Goal: Task Accomplishment & Management: Manage account settings

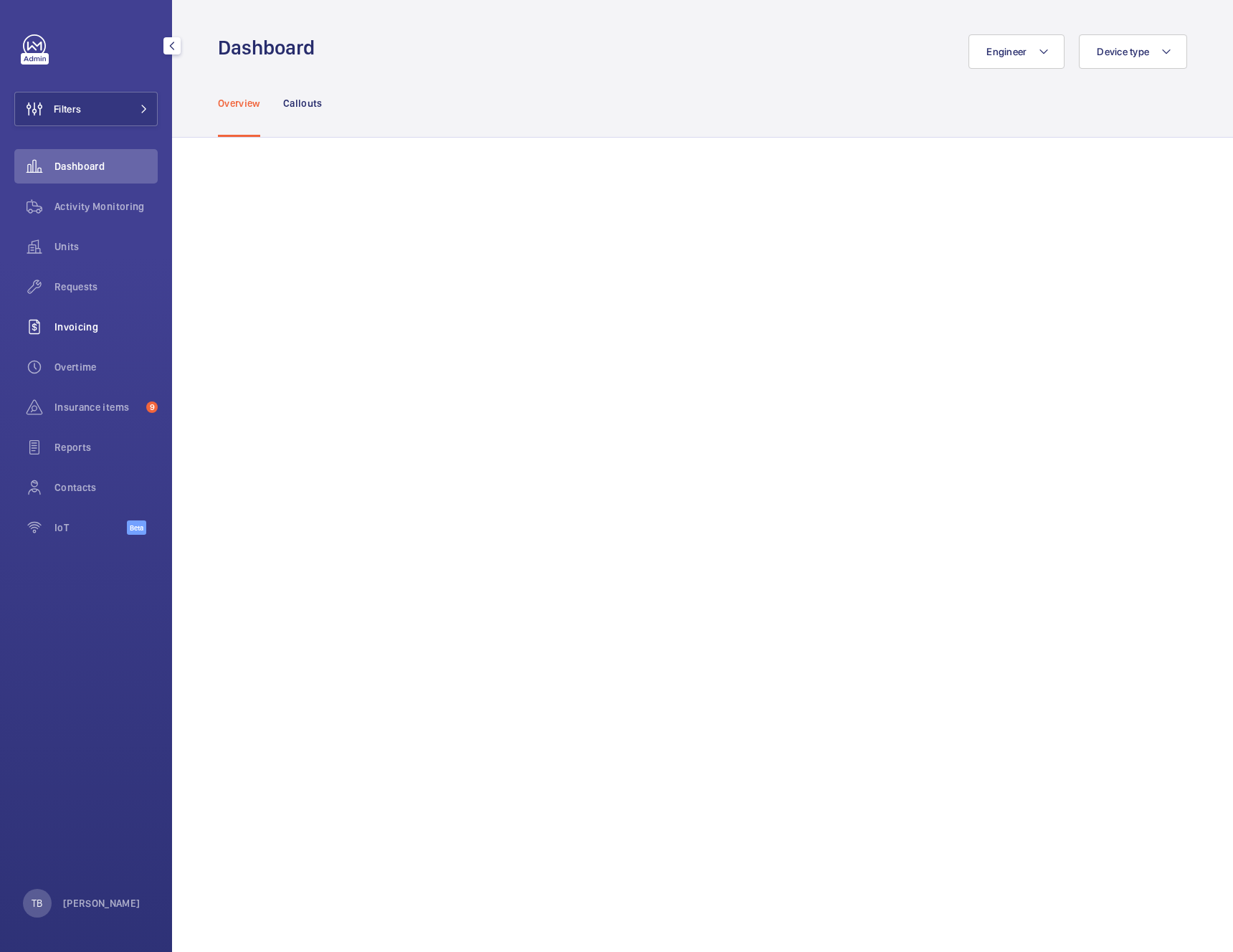
click at [80, 324] on span "Invoicing" at bounding box center [106, 326] width 103 height 14
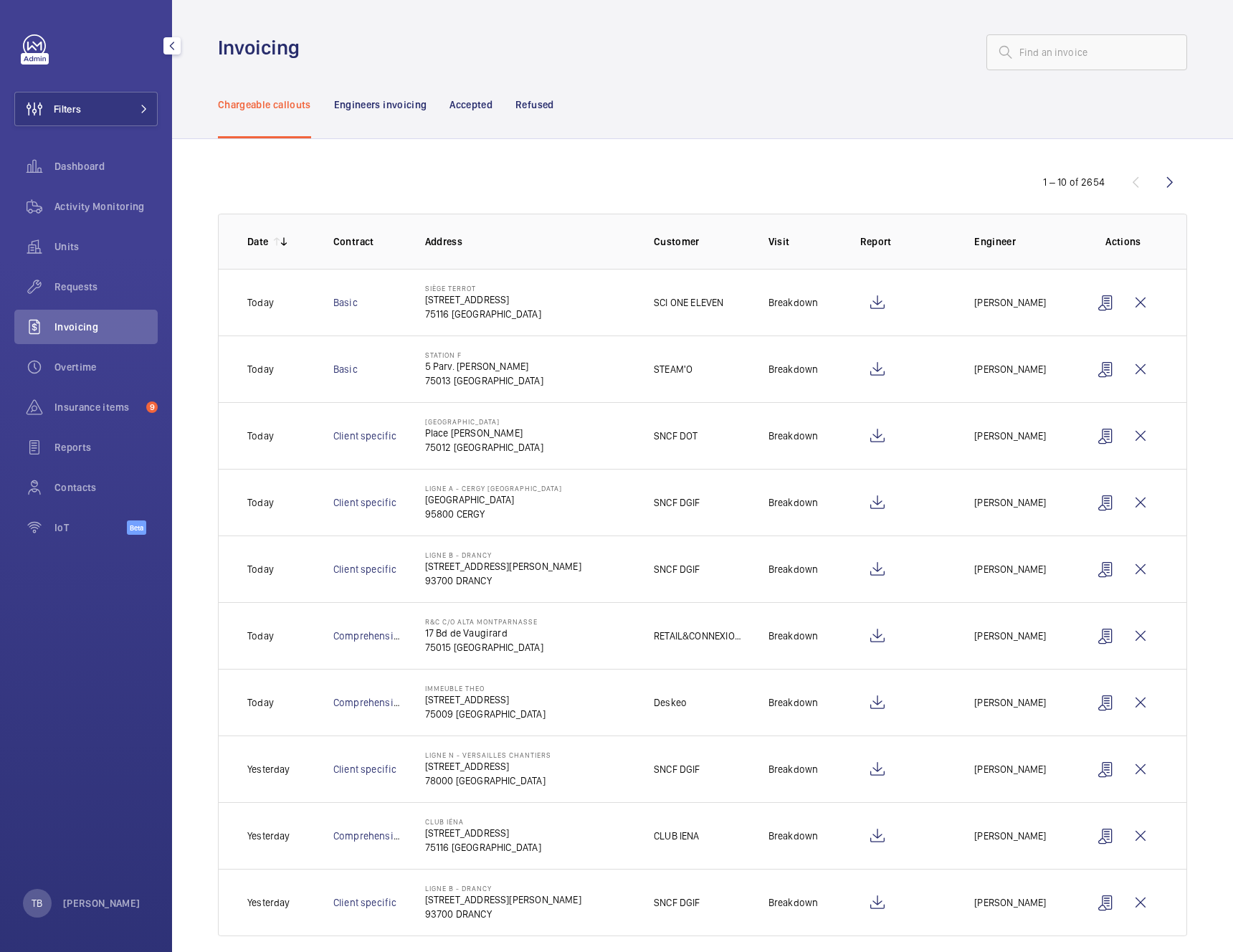
click at [113, 892] on div "TB Tim Bourguignon" at bounding box center [82, 904] width 117 height 29
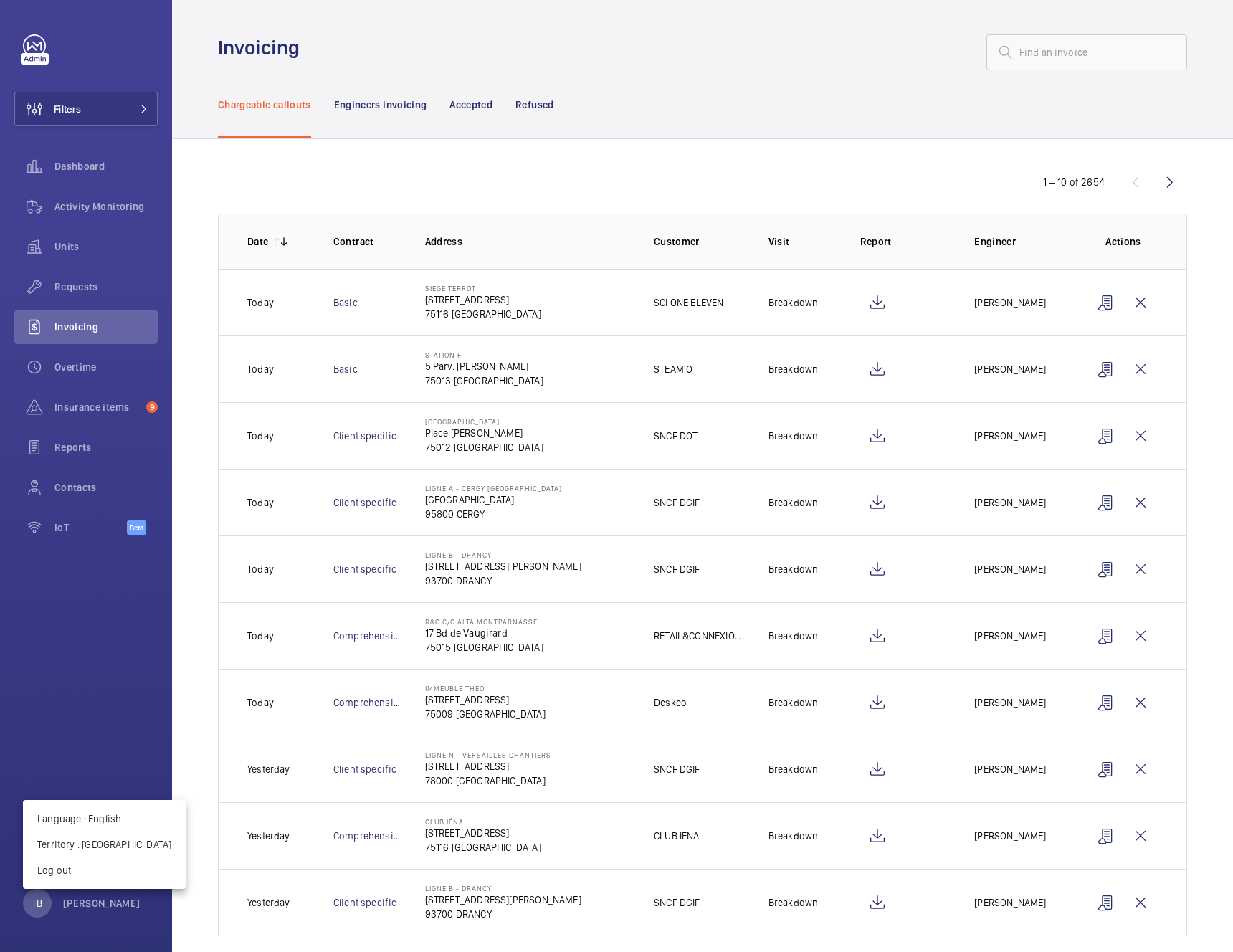
click at [110, 900] on div at bounding box center [616, 476] width 1233 height 952
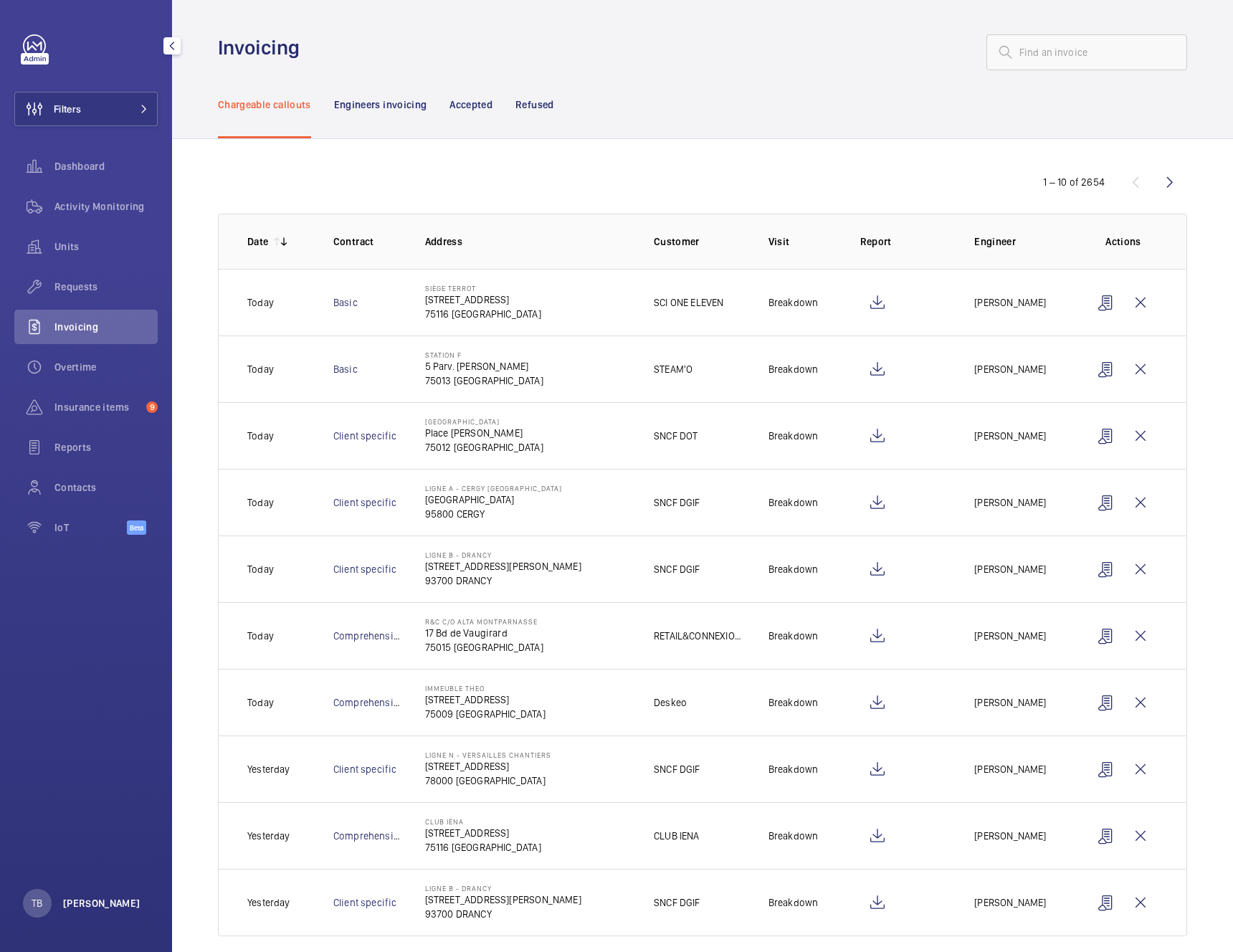
click at [104, 907] on p "[PERSON_NAME]" at bounding box center [102, 903] width 77 height 14
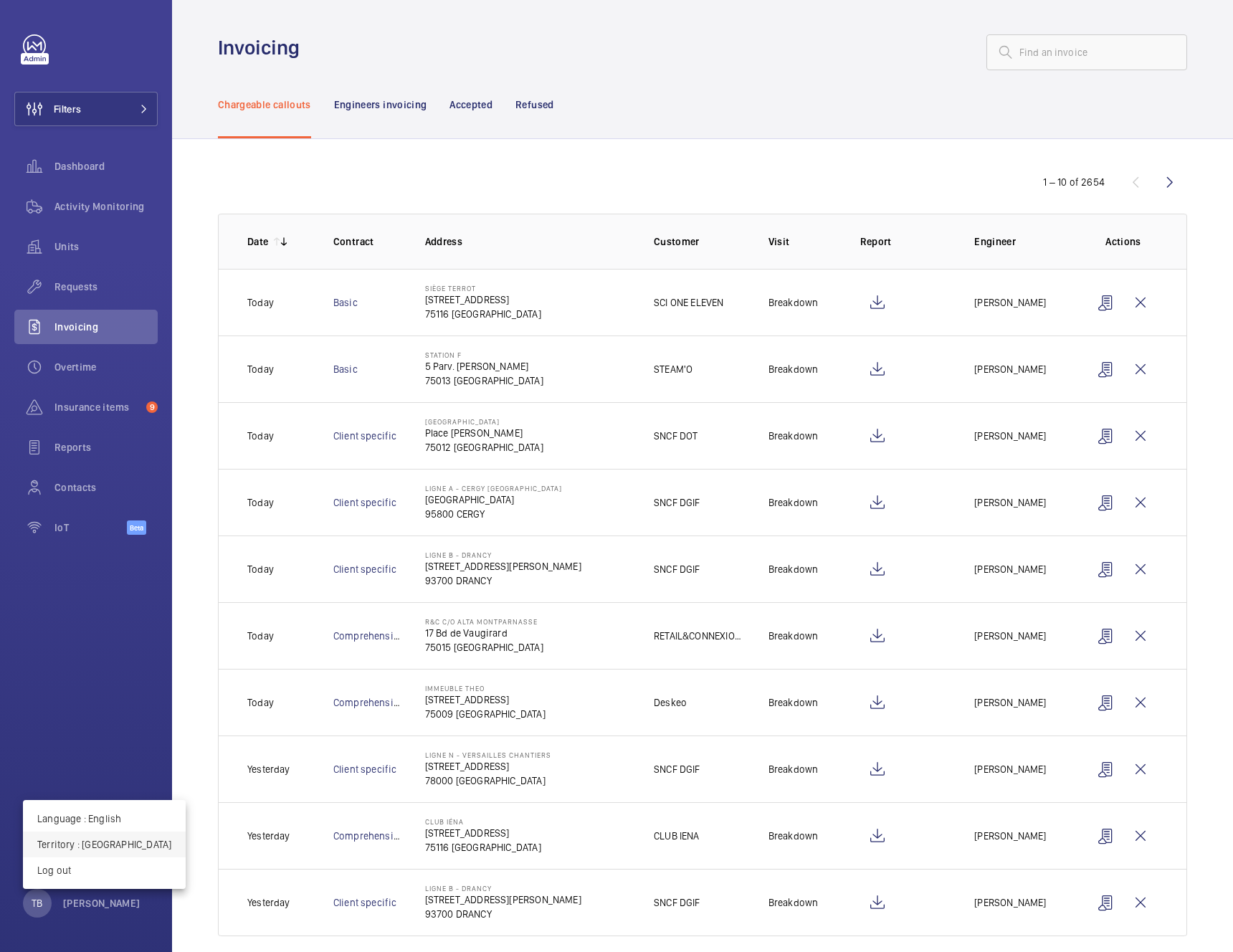
click at [101, 839] on p "Territory : France" at bounding box center [104, 844] width 134 height 14
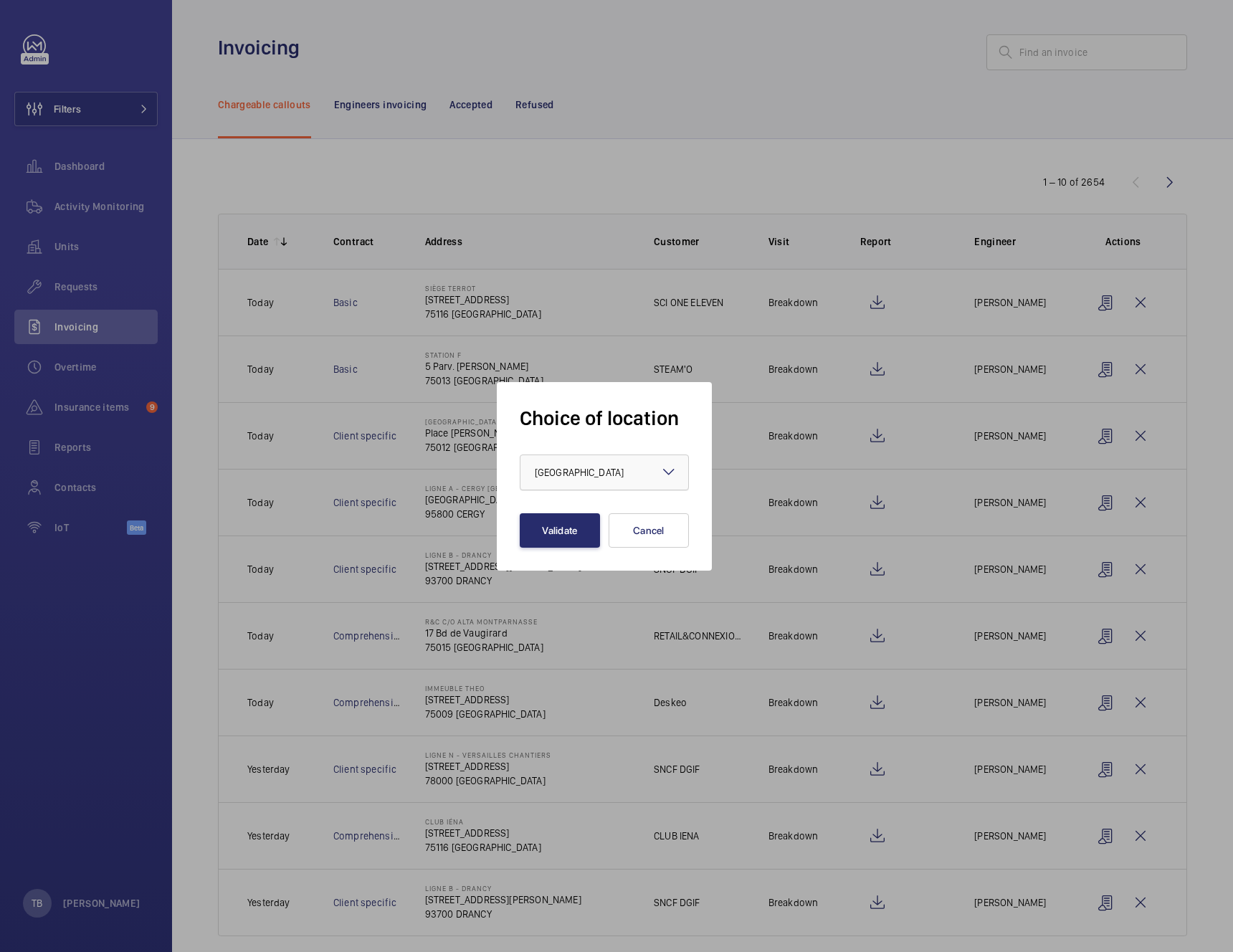
drag, startPoint x: 627, startPoint y: 471, endPoint x: 636, endPoint y: 474, distance: 9.5
click at [629, 471] on div at bounding box center [604, 473] width 167 height 35
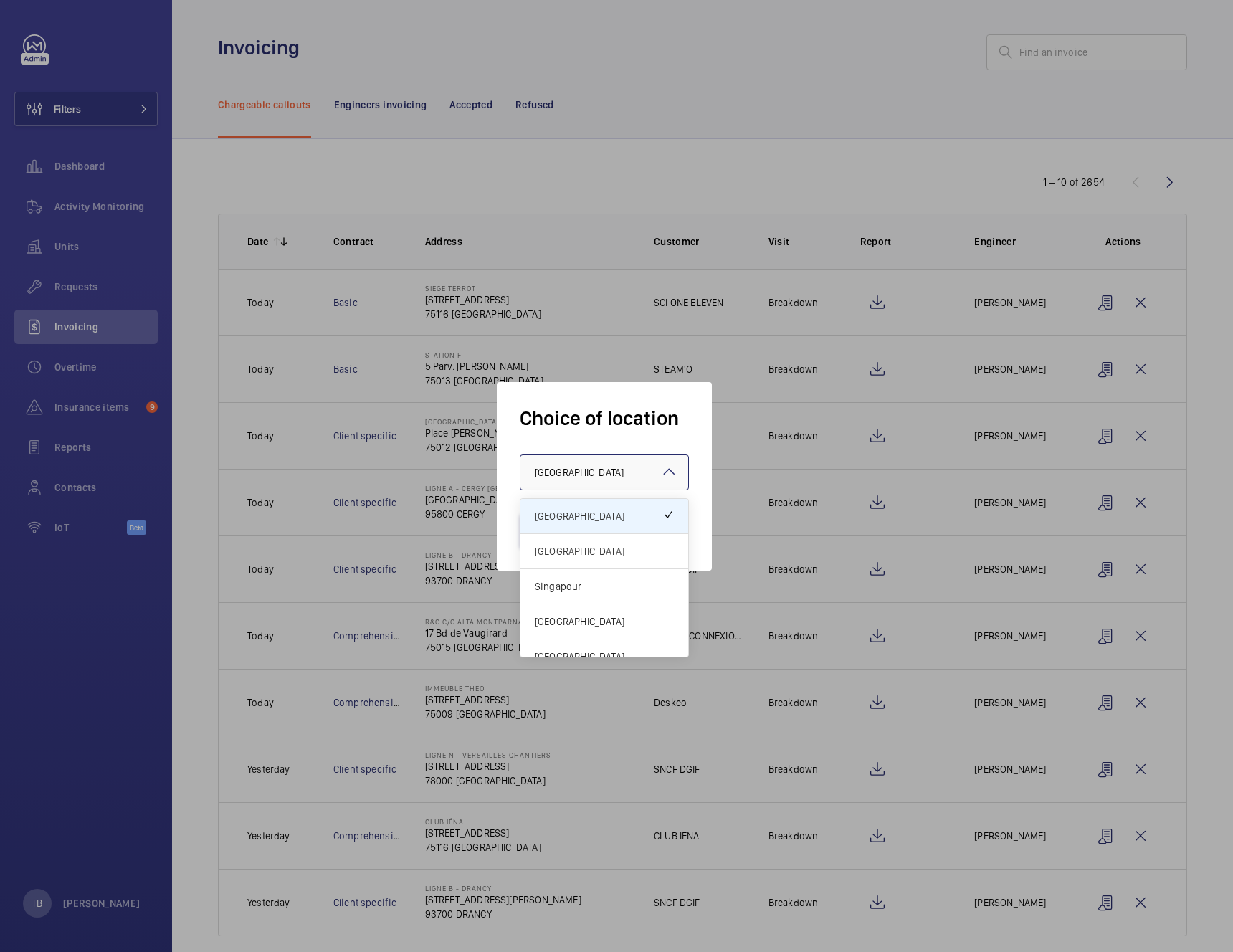
click at [606, 546] on span "[GEOGRAPHIC_DATA]" at bounding box center [604, 551] width 140 height 14
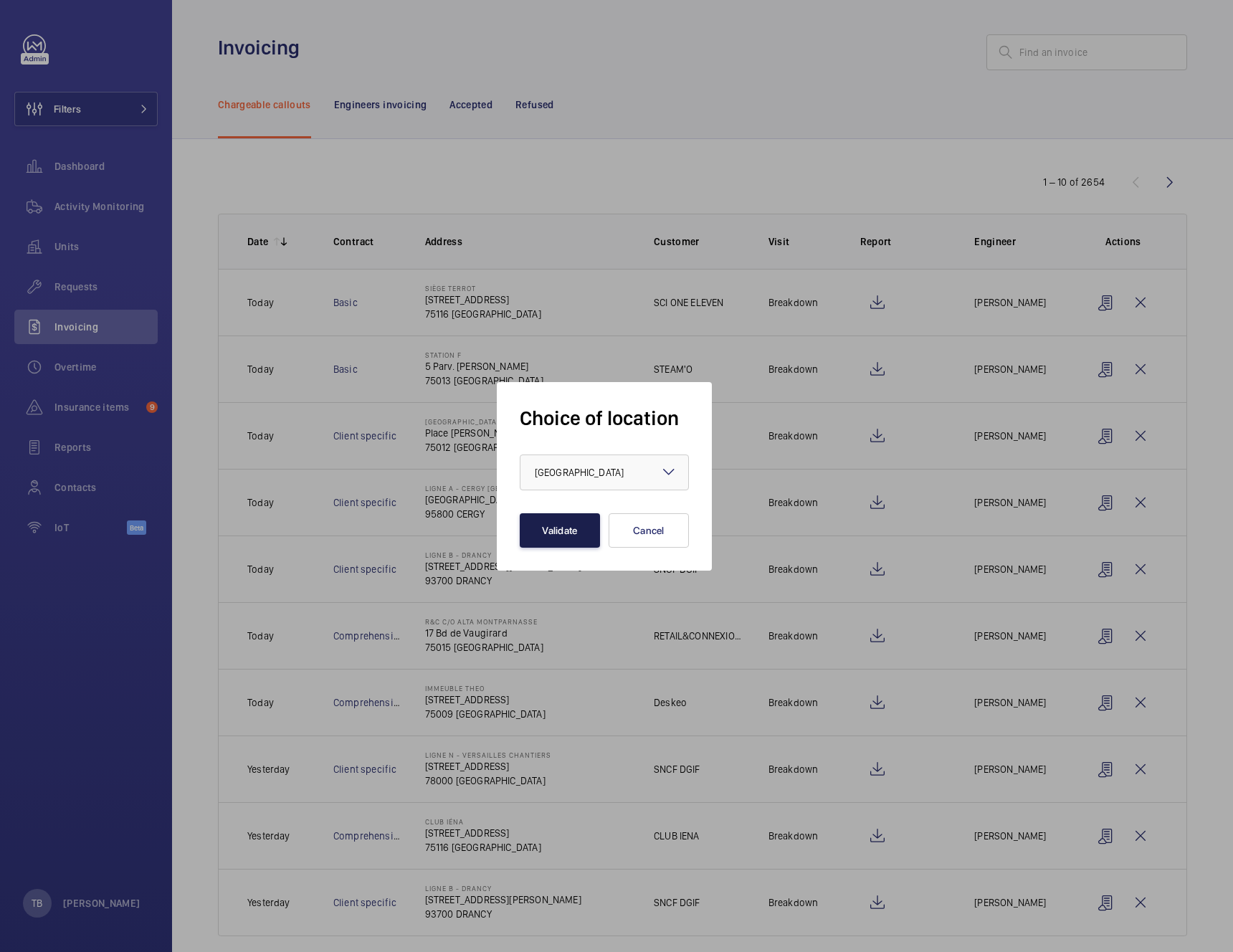
click at [578, 530] on button "Validate" at bounding box center [559, 530] width 80 height 35
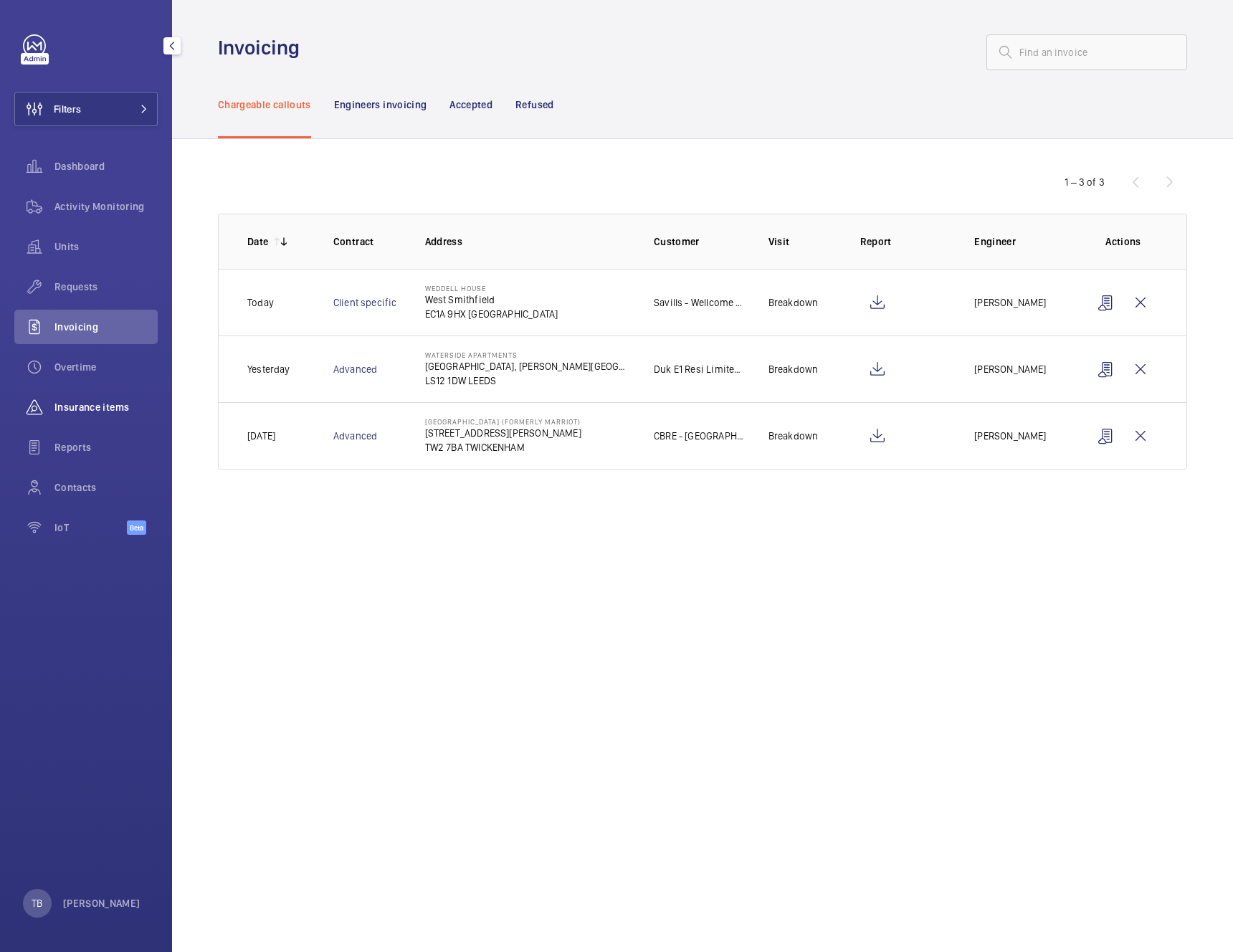
click at [100, 403] on span "Insurance items" at bounding box center [106, 407] width 103 height 14
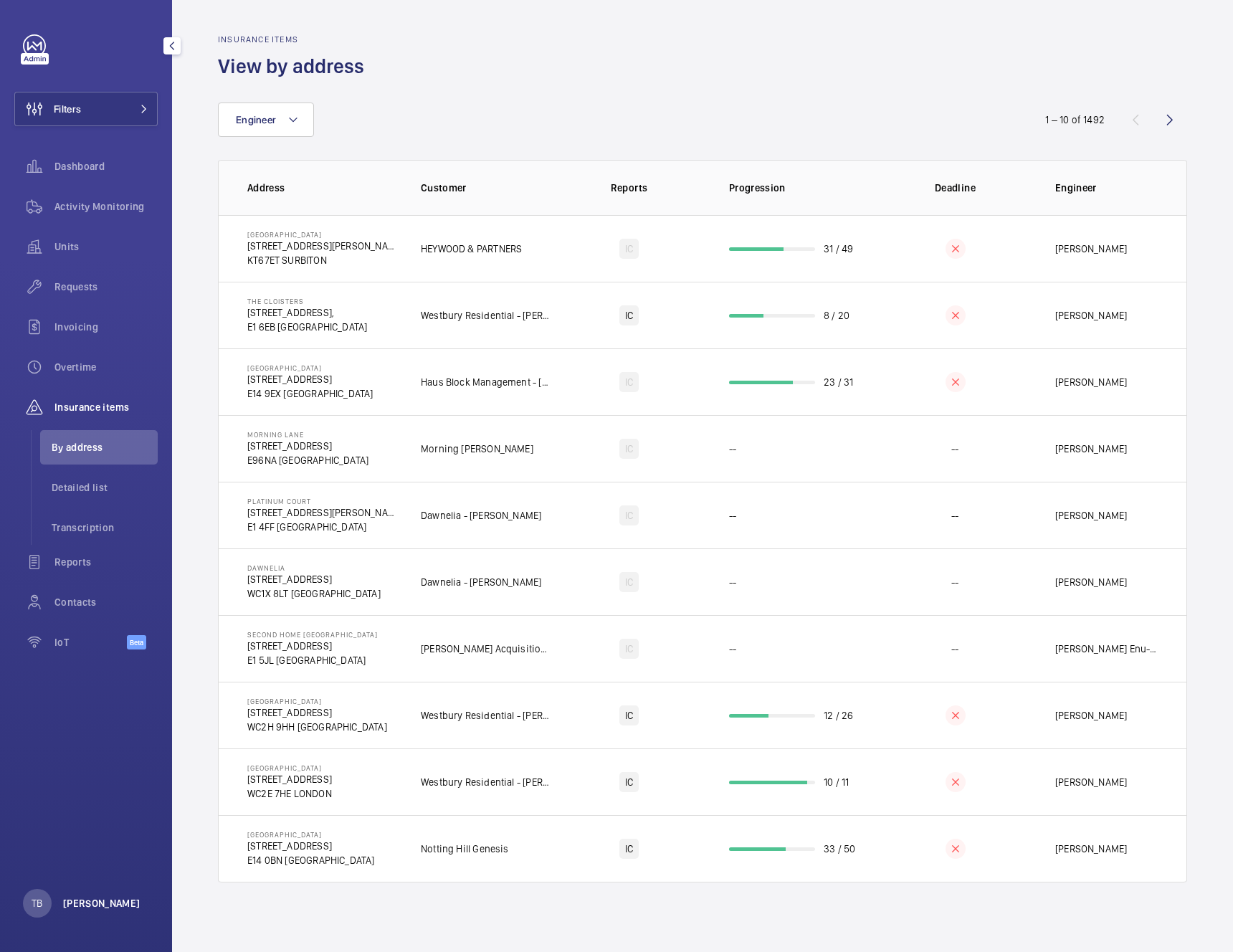
click at [114, 899] on p "[PERSON_NAME]" at bounding box center [102, 903] width 77 height 14
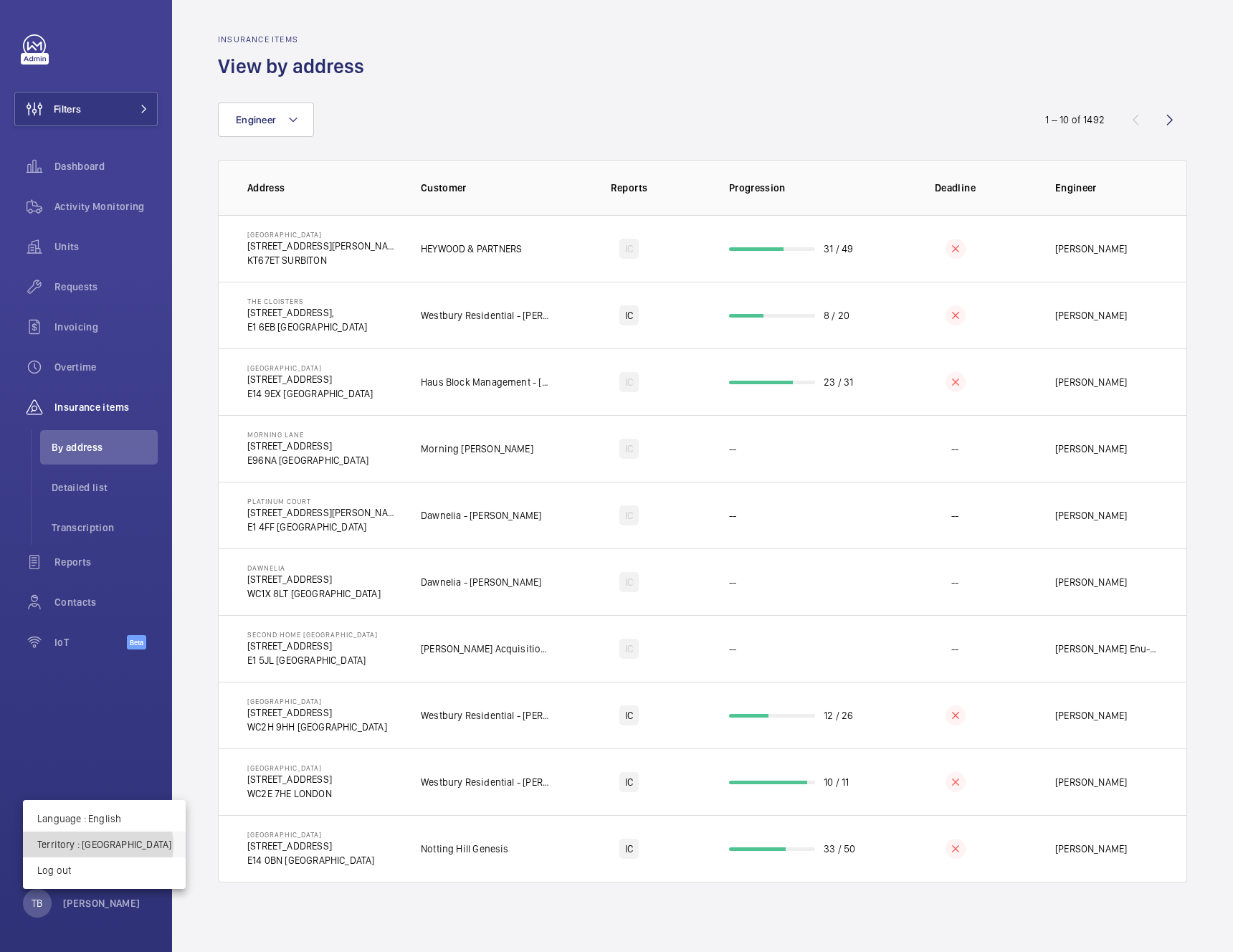
click at [97, 846] on p "Territory : [GEOGRAPHIC_DATA]" at bounding box center [104, 844] width 134 height 14
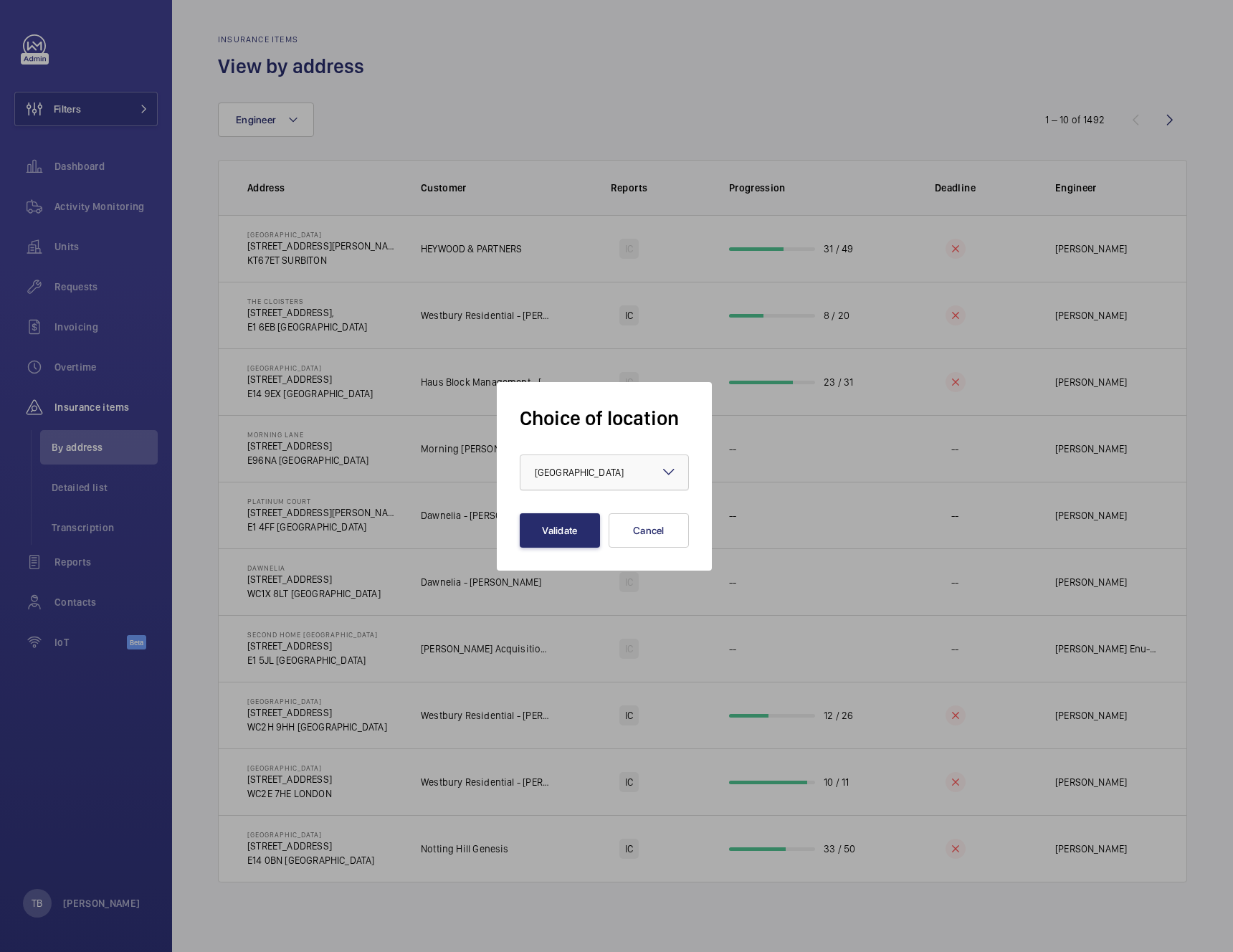
click at [550, 479] on div "× [GEOGRAPHIC_DATA]" at bounding box center [598, 472] width 125 height 14
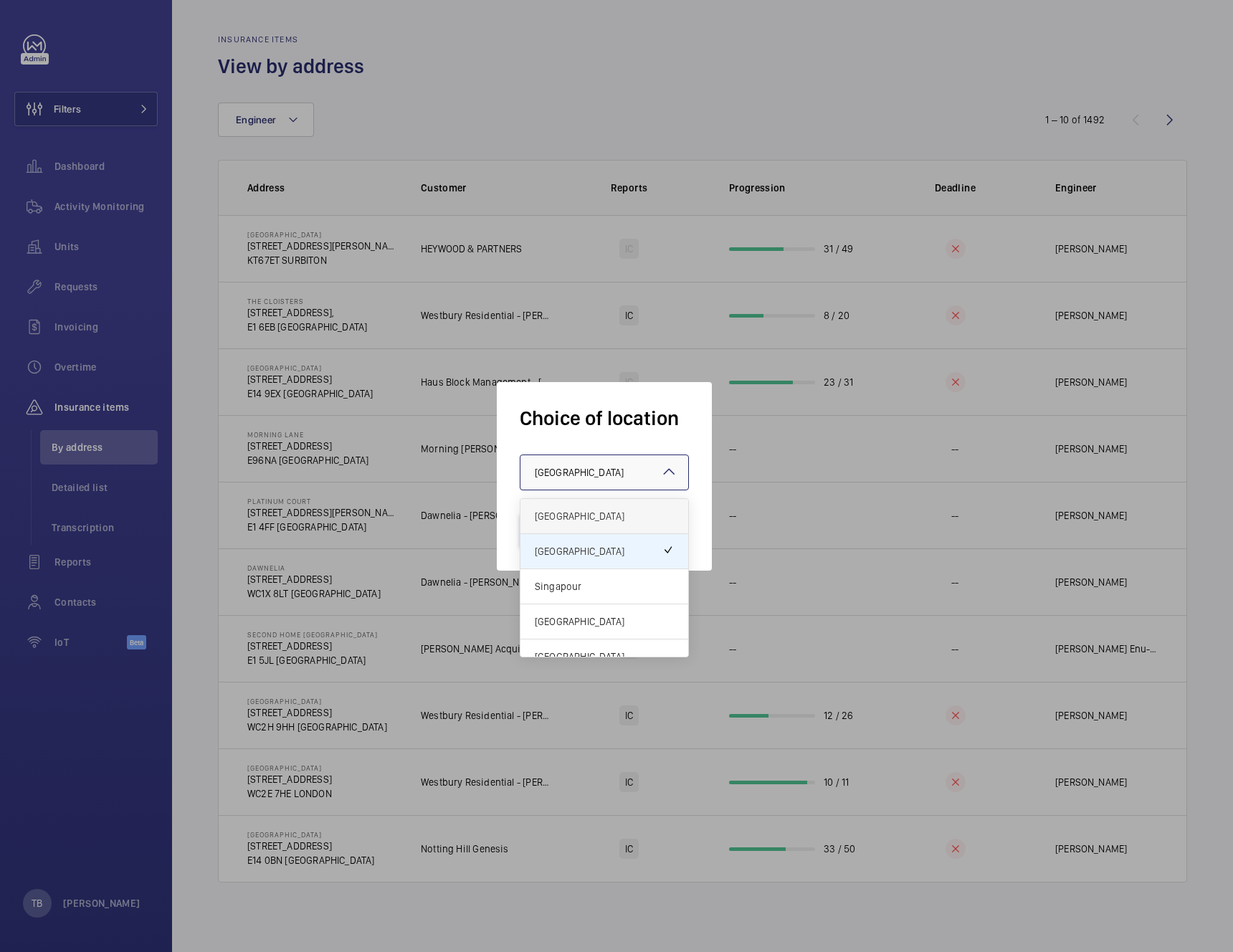
click at [583, 516] on span "[GEOGRAPHIC_DATA]" at bounding box center [604, 516] width 140 height 14
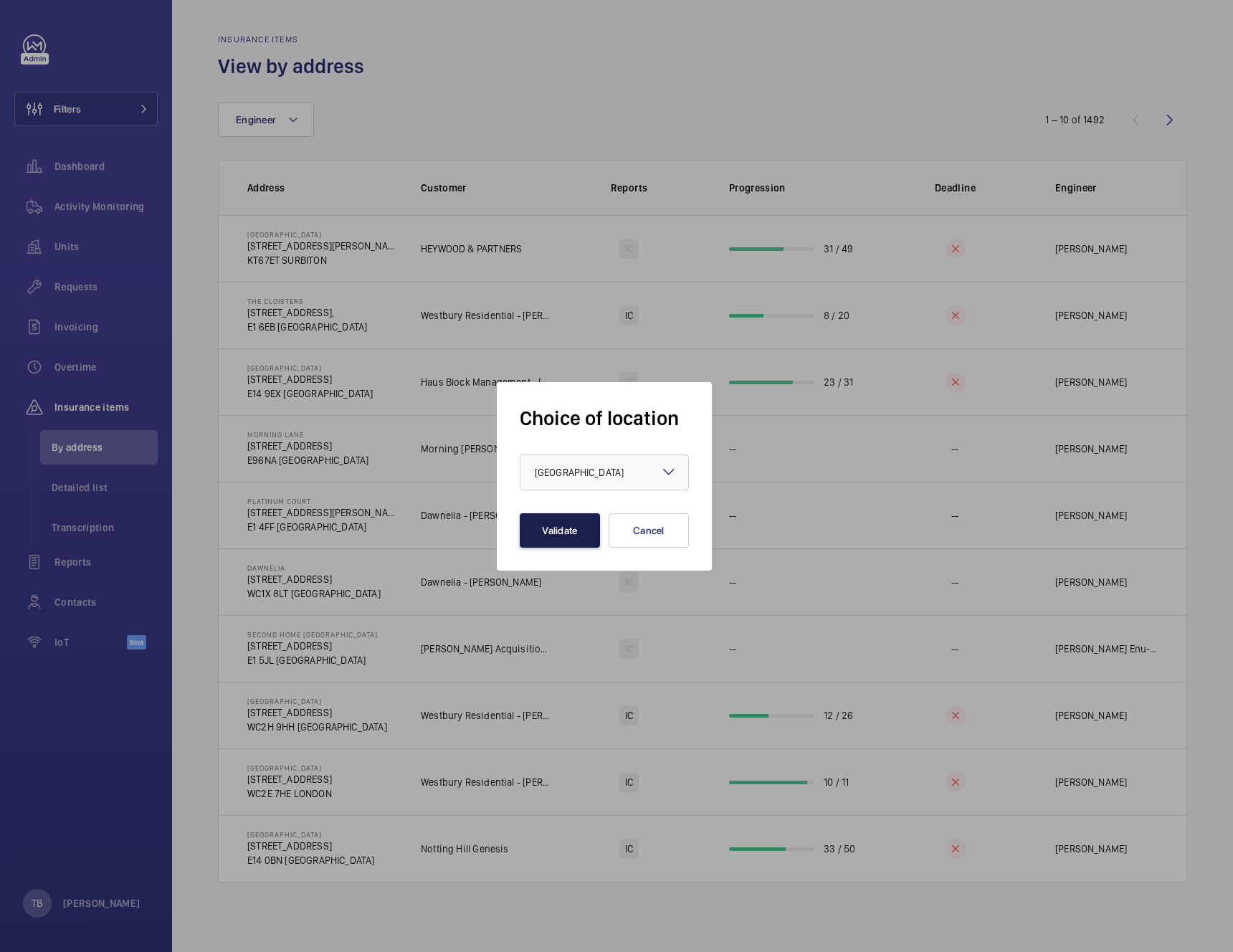
click at [580, 538] on button "Validate" at bounding box center [559, 530] width 80 height 35
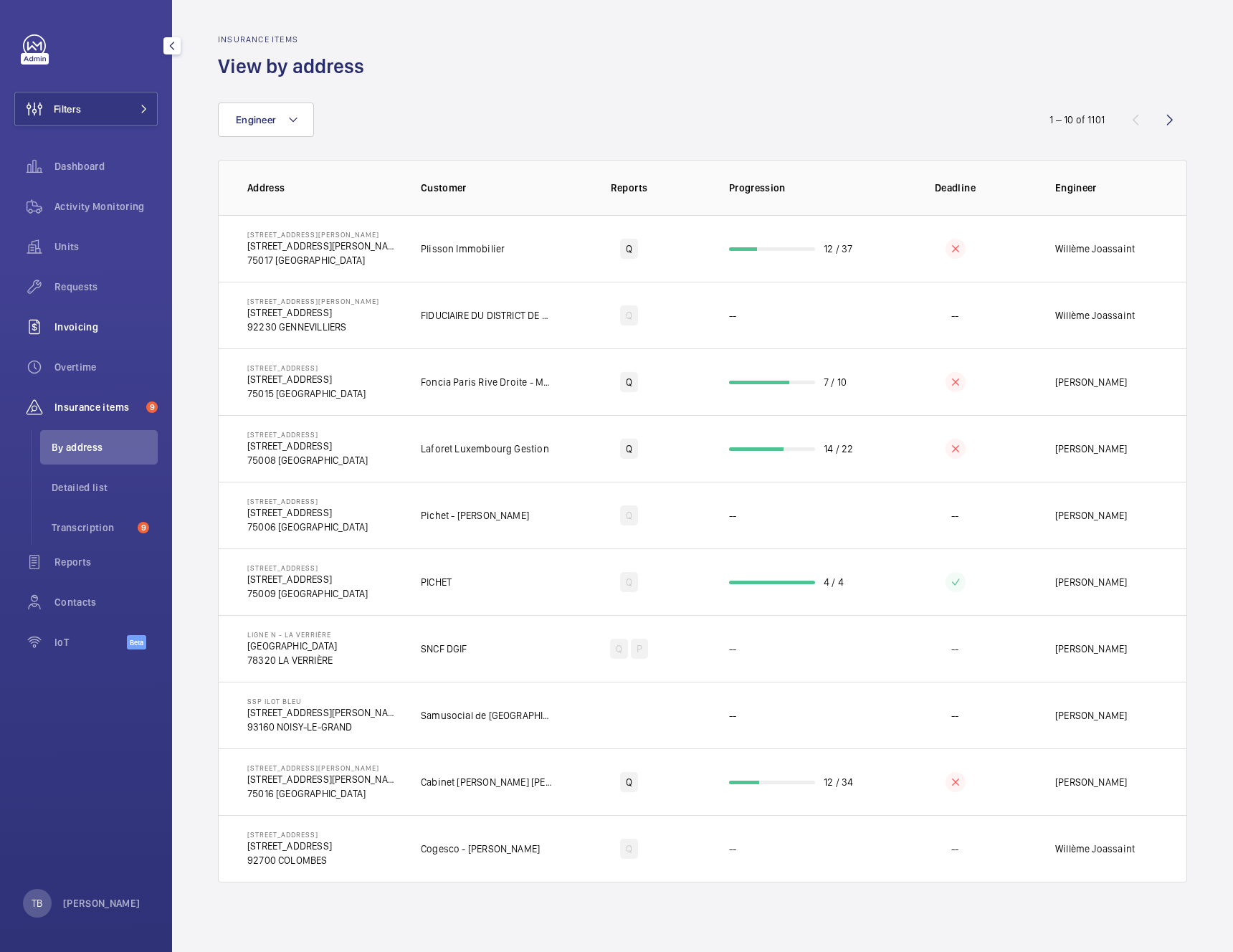
click at [91, 332] on span "Invoicing" at bounding box center [106, 326] width 103 height 14
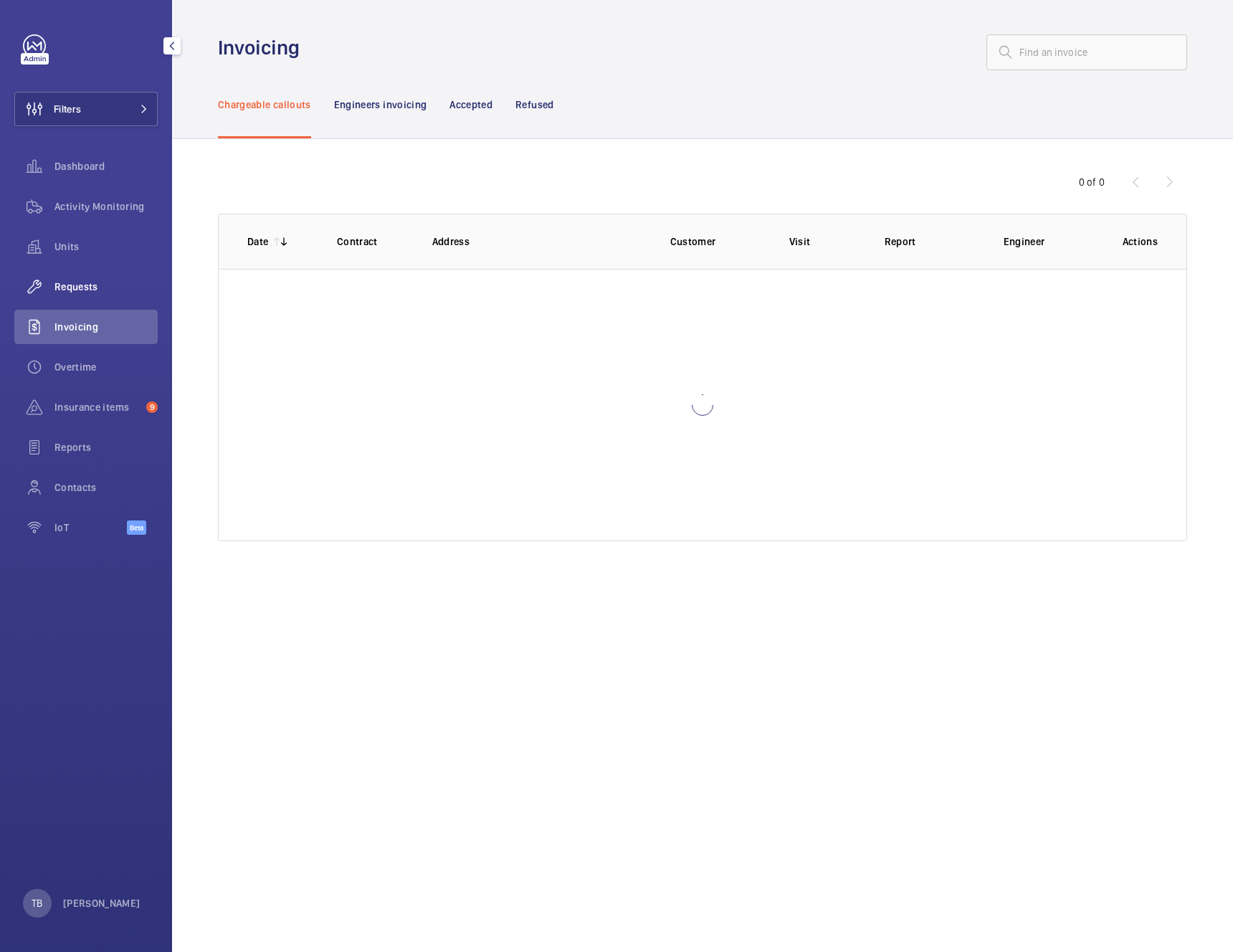
click at [100, 287] on span "Requests" at bounding box center [106, 287] width 103 height 14
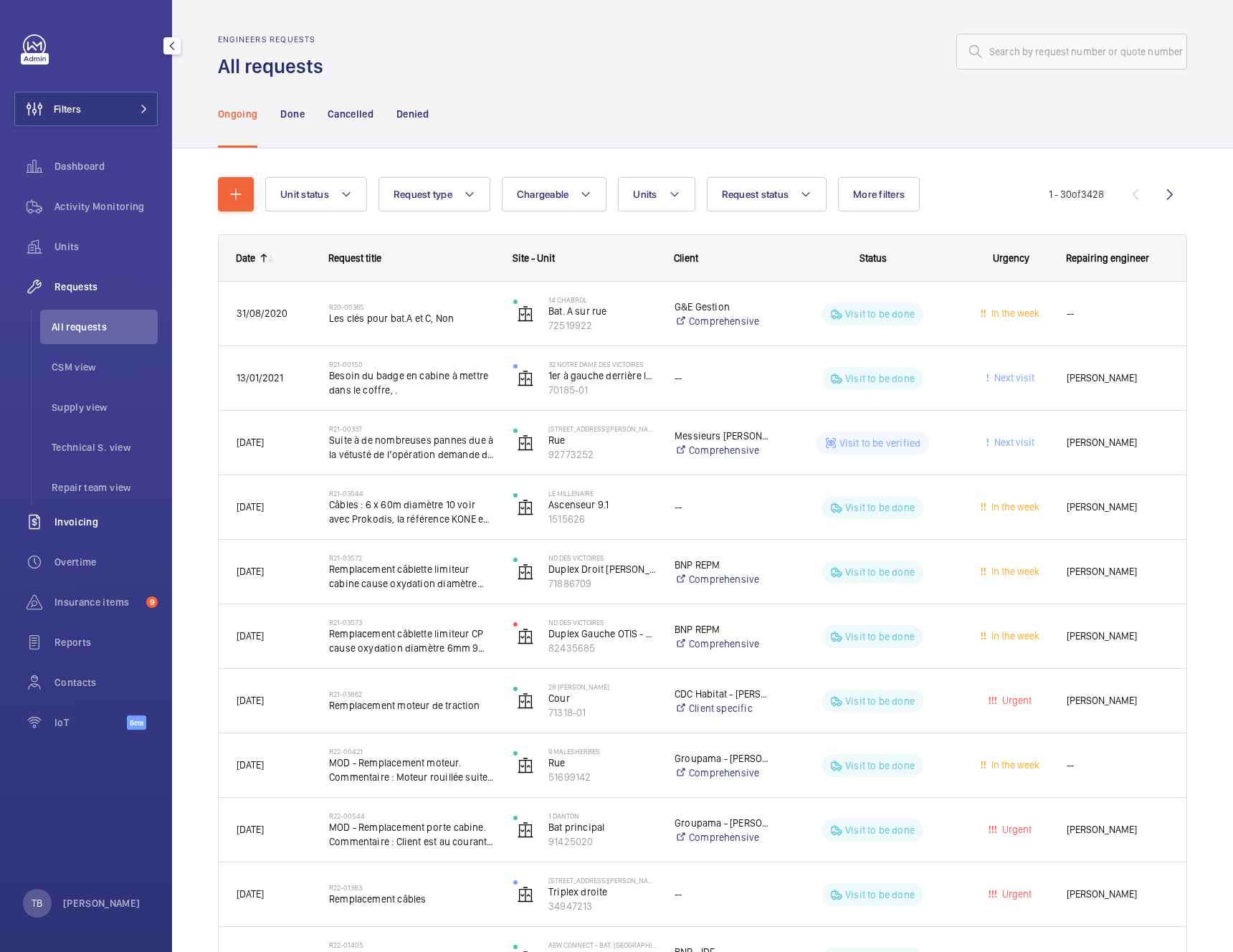
click at [91, 519] on span "Invoicing" at bounding box center [106, 522] width 103 height 14
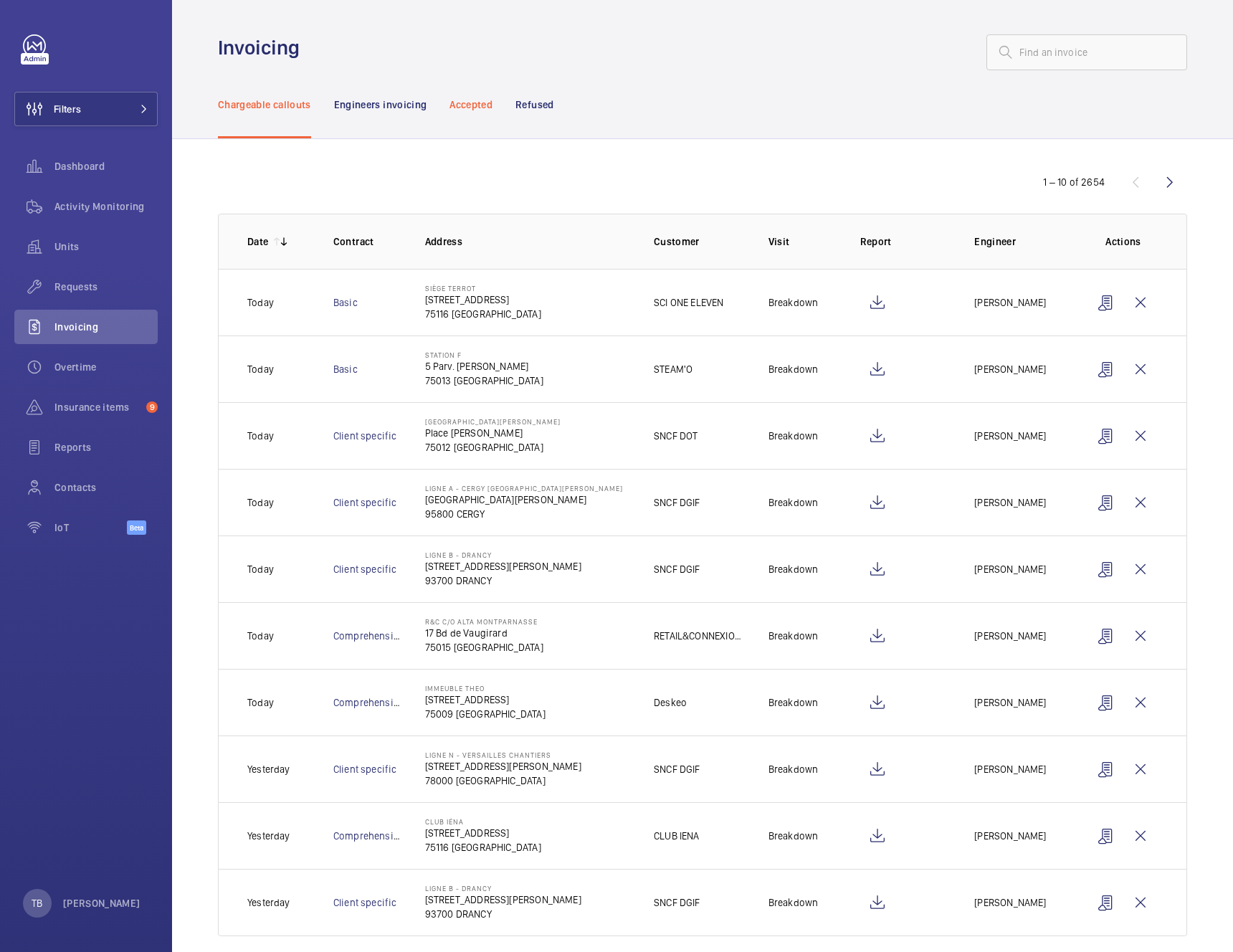
click at [456, 103] on p "Accepted" at bounding box center [471, 104] width 43 height 14
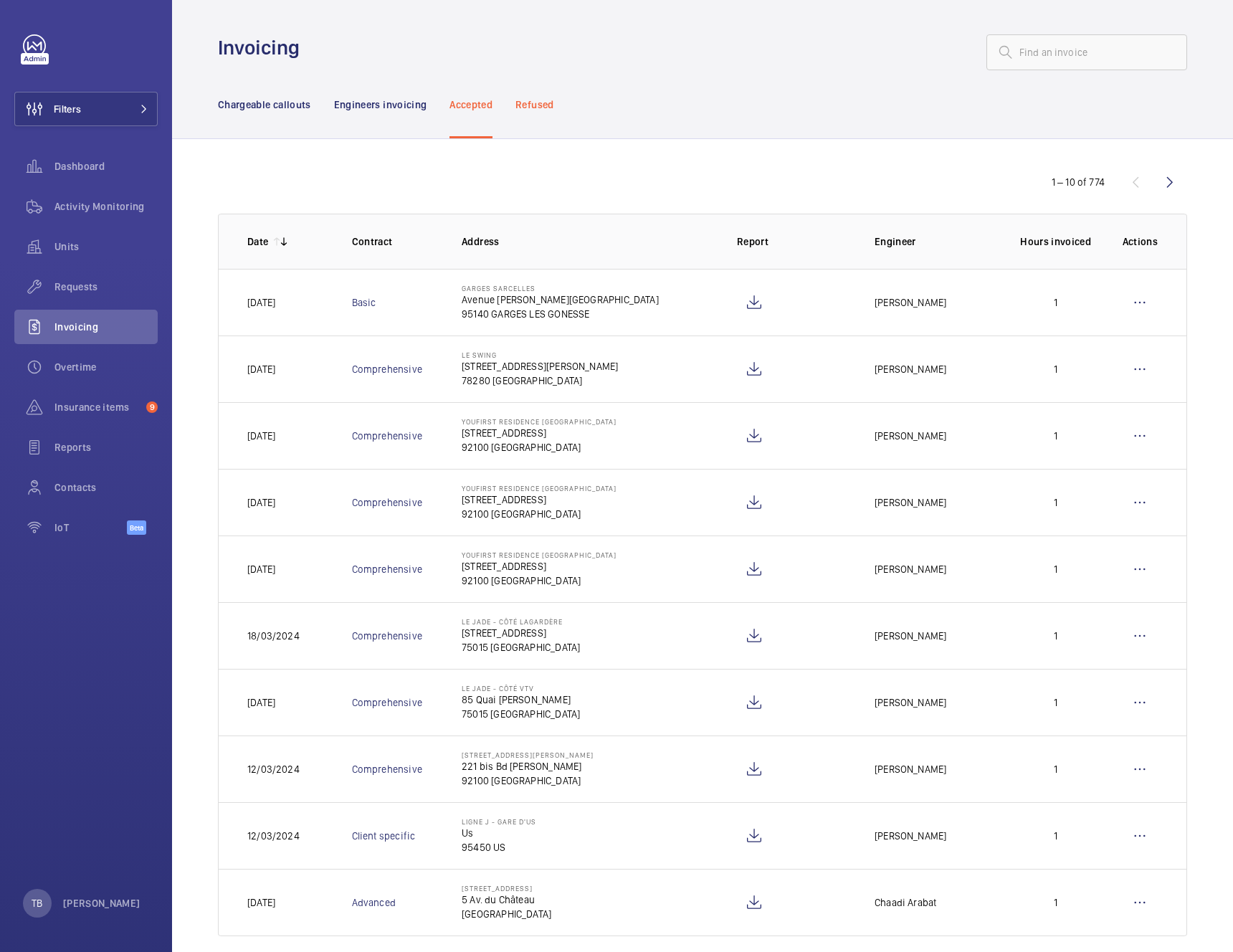
click at [533, 109] on p "Refused" at bounding box center [534, 104] width 38 height 14
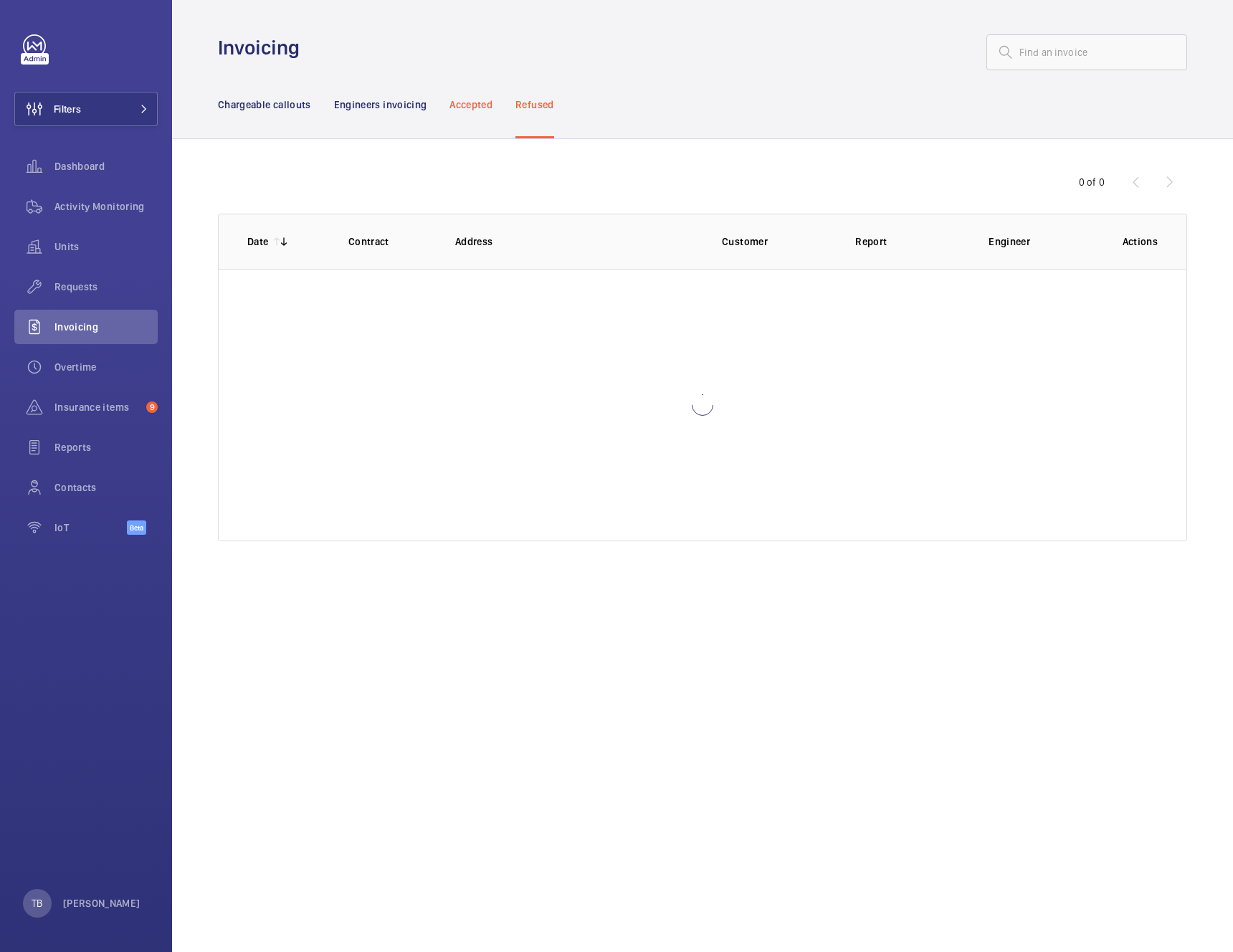
click at [458, 110] on p "Accepted" at bounding box center [471, 104] width 43 height 14
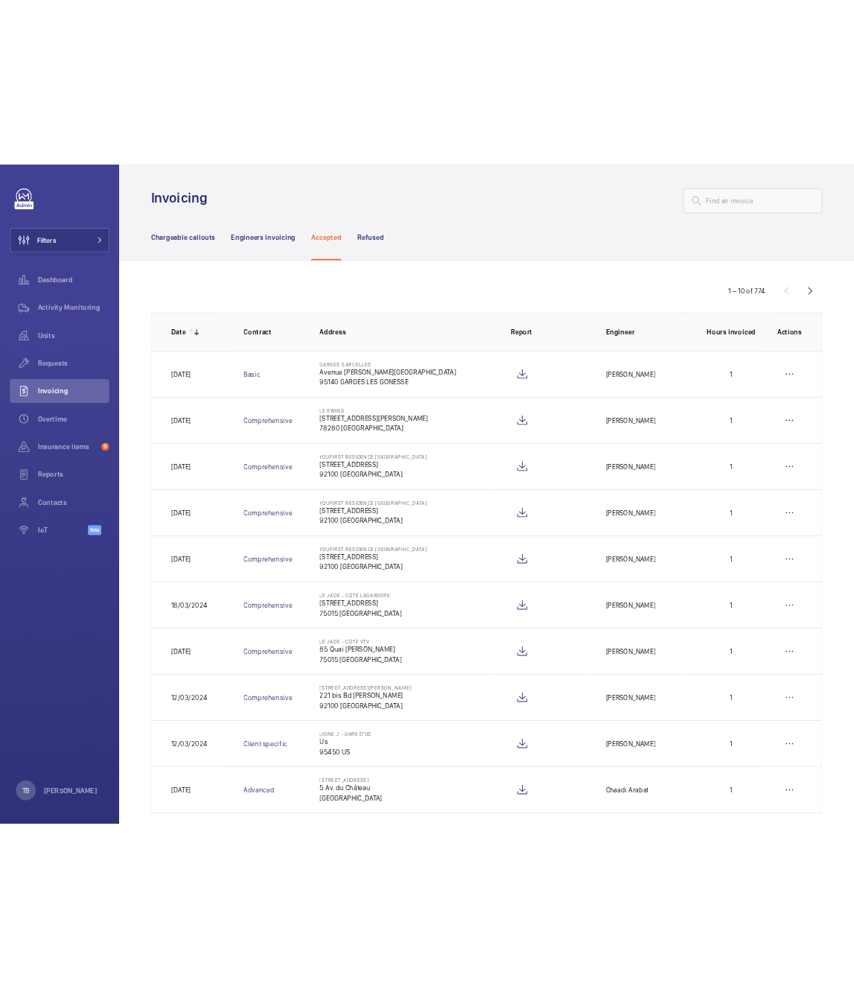
scroll to position [19, 0]
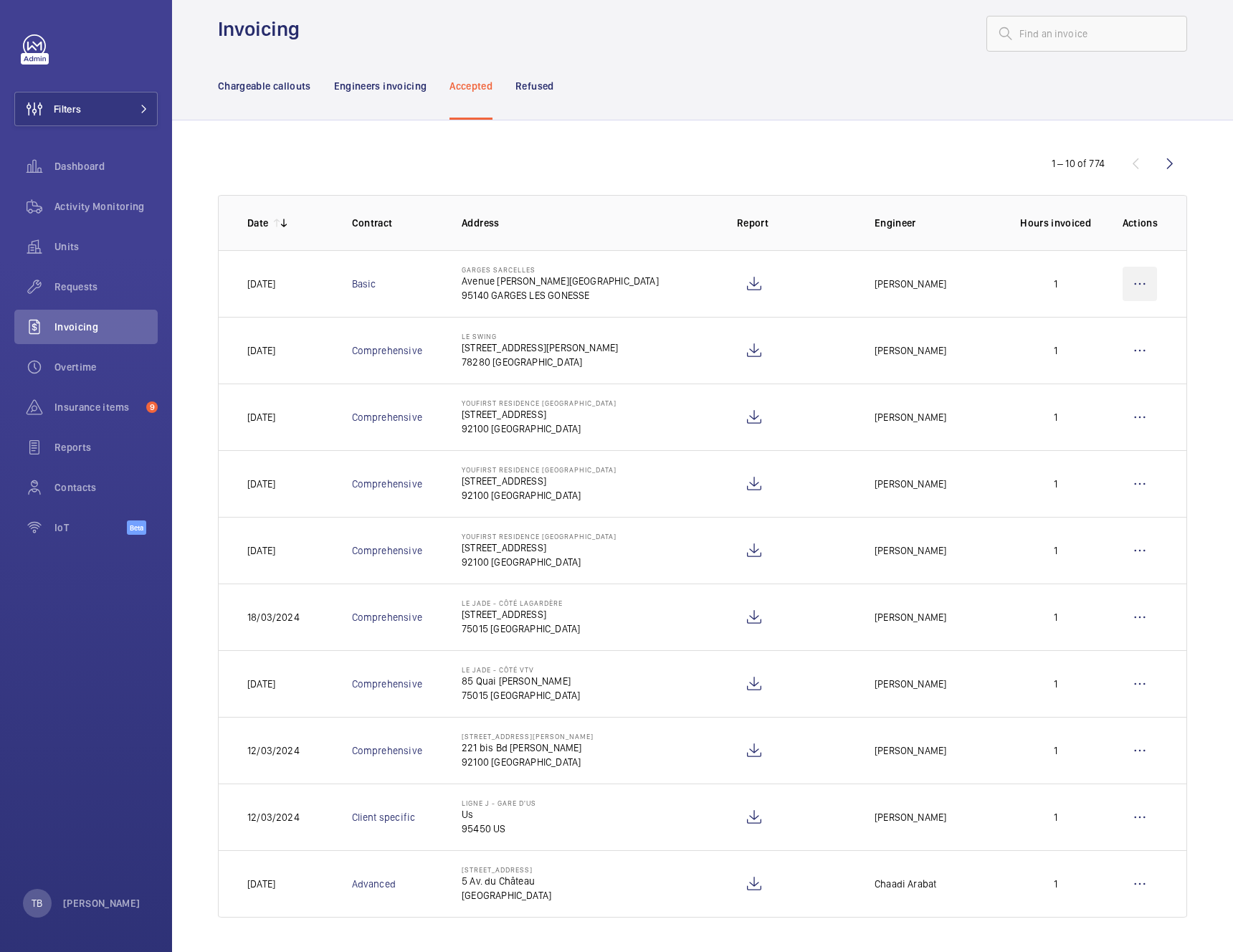
click at [1145, 280] on wm-front-icon-button at bounding box center [1140, 284] width 35 height 35
click at [803, 90] on div "Chargeable callouts Engineers invoicing Accepted Refused" at bounding box center [702, 86] width 969 height 68
click at [1146, 282] on wm-front-icon-button at bounding box center [1140, 284] width 35 height 35
click at [822, 284] on td at bounding box center [783, 283] width 138 height 66
click at [1143, 283] on wm-front-icon-button at bounding box center [1140, 284] width 35 height 35
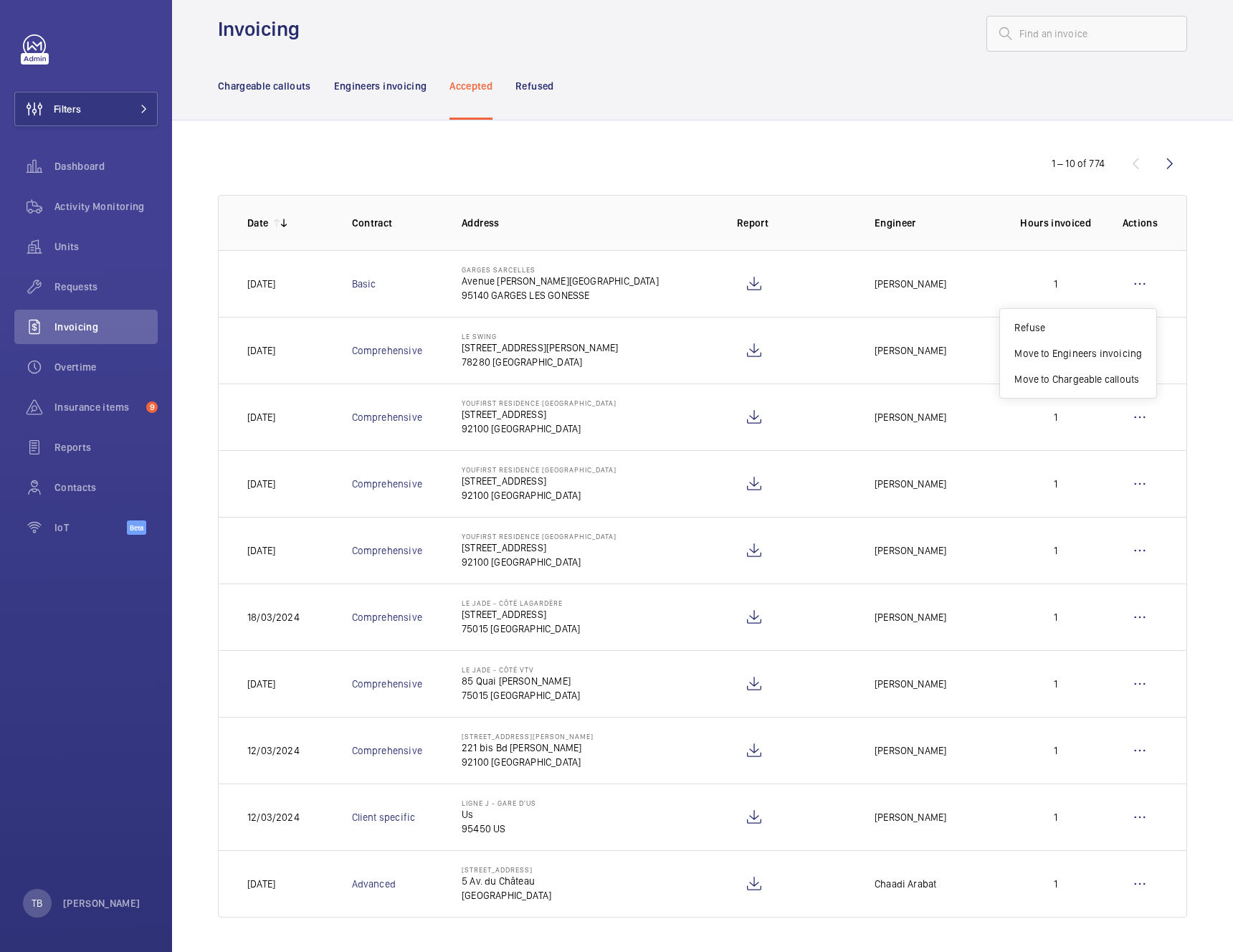
click at [817, 149] on div "1 – 10 of 774 Date Contract Address Report Engineer Hours invoiced Actions 25/0…" at bounding box center [703, 536] width 1061 height 832
drag, startPoint x: 241, startPoint y: 222, endPoint x: 1177, endPoint y: 226, distance: 936.0
click at [0, 0] on tr "Date Contract Address Report Engineer Hours invoiced Actions" at bounding box center [0, 0] width 0 height 0
drag, startPoint x: 1177, startPoint y: 223, endPoint x: 1166, endPoint y: 224, distance: 11.0
click at [1167, 224] on th "Actions" at bounding box center [1143, 222] width 87 height 55
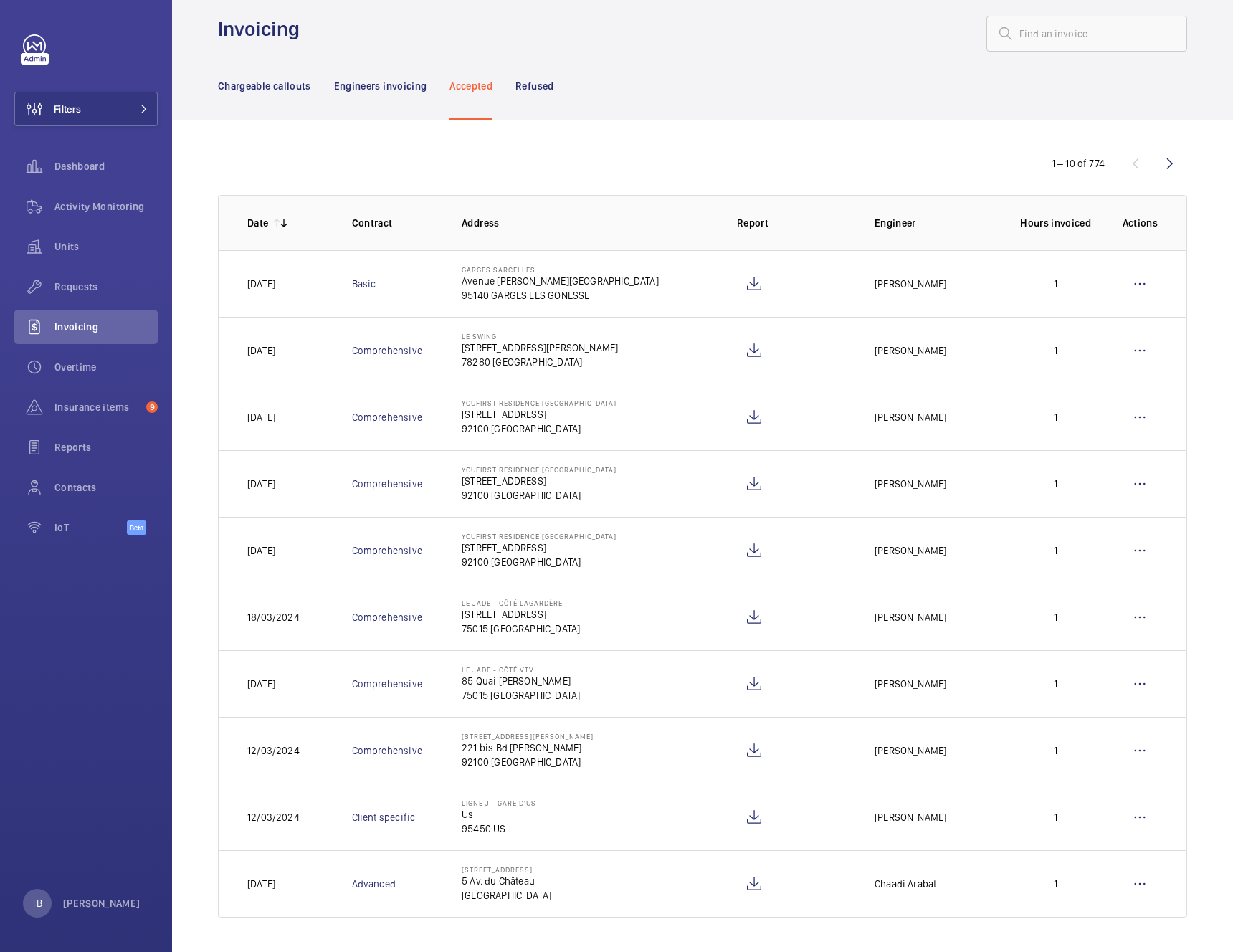
drag, startPoint x: 1154, startPoint y: 223, endPoint x: 257, endPoint y: 219, distance: 897.0
click at [0, 0] on tr "Date Contract Address Report Engineer Hours invoiced Actions" at bounding box center [0, 0] width 0 height 0
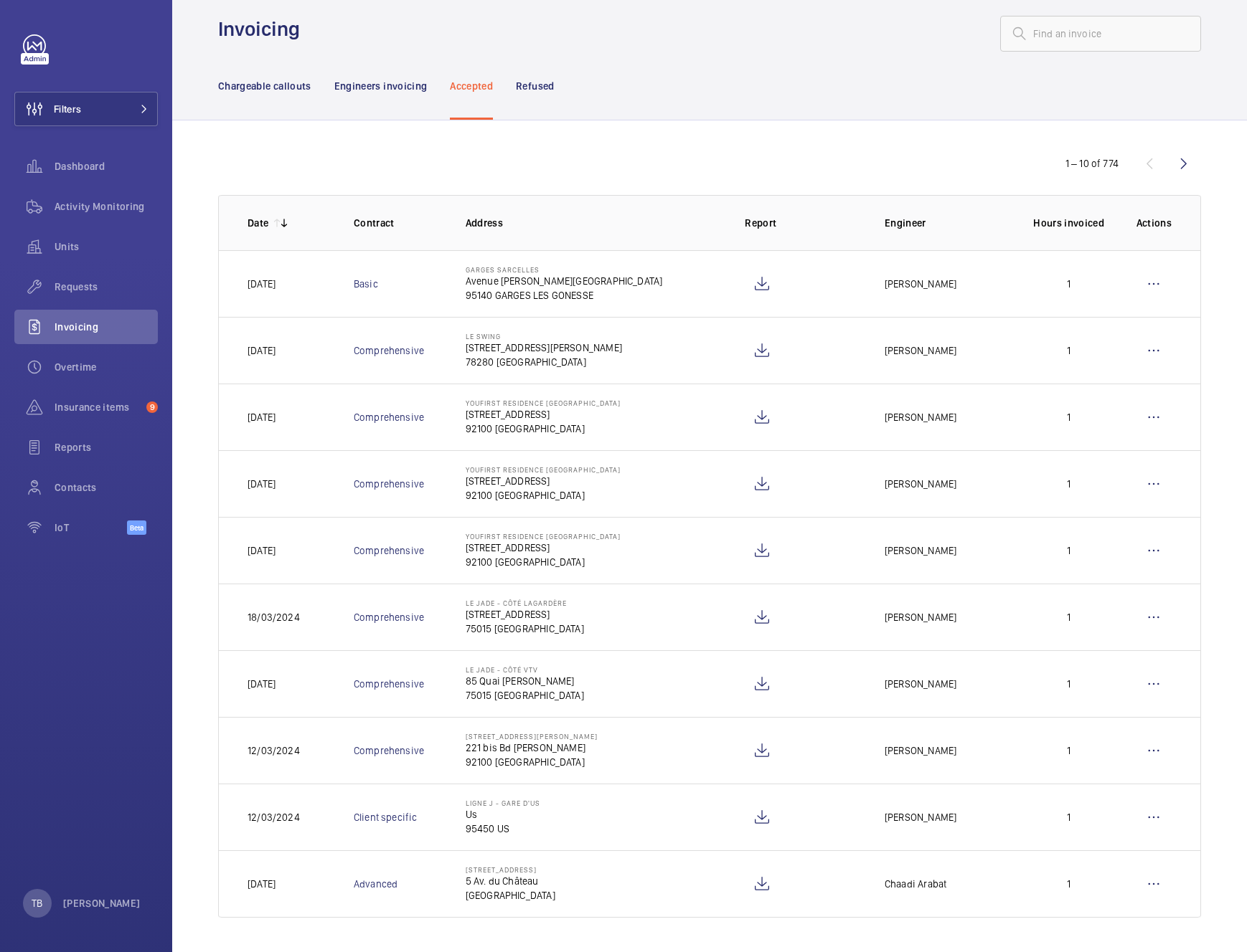
click at [642, 223] on p "Address" at bounding box center [593, 222] width 257 height 14
click at [607, 220] on p "Address" at bounding box center [593, 222] width 257 height 14
click at [645, 219] on p "Address" at bounding box center [593, 222] width 257 height 14
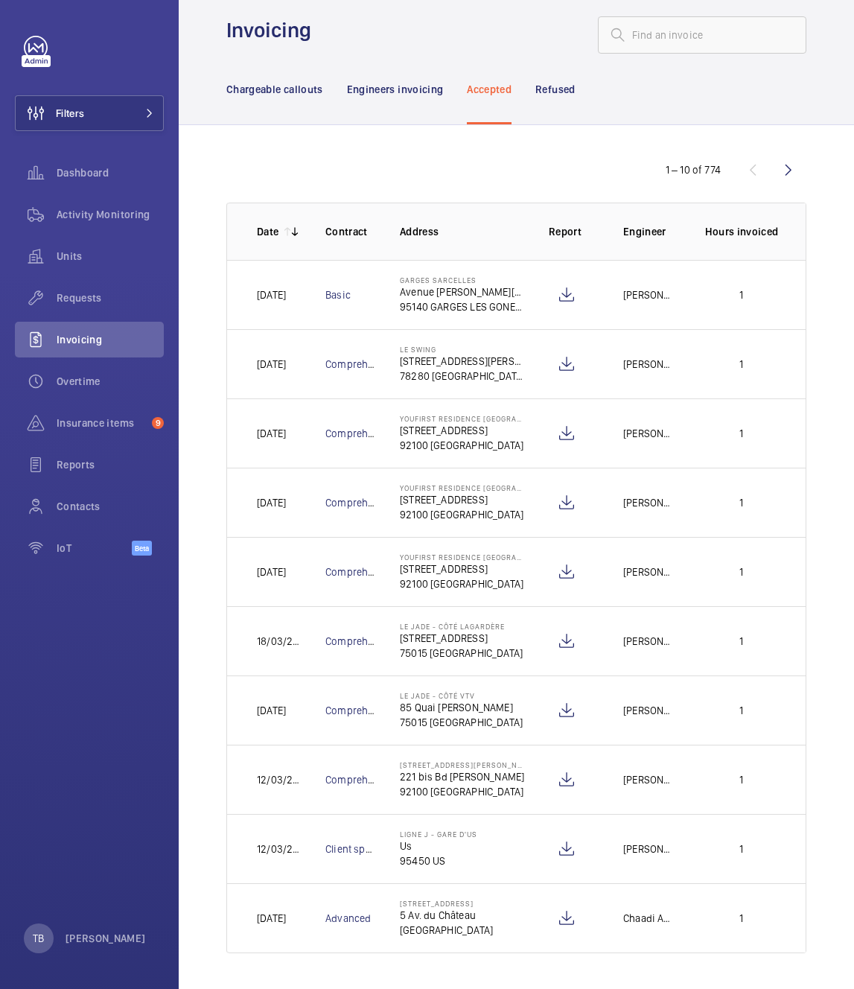
click at [520, 162] on div "1 – 10 of 774" at bounding box center [516, 170] width 580 height 18
